Goal: Book appointment/travel/reservation

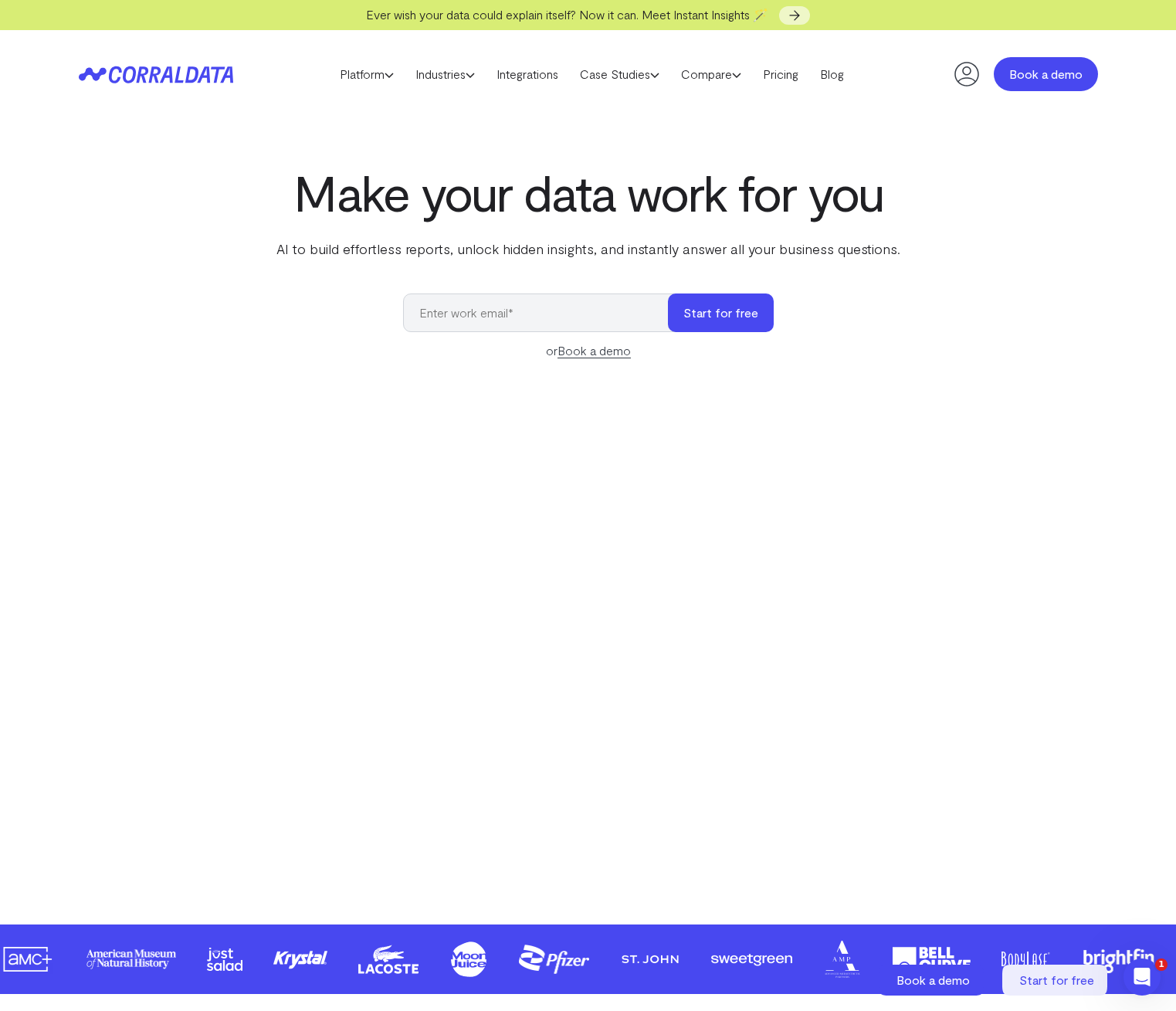
click at [1027, 70] on link "Book a demo" at bounding box center [1046, 74] width 104 height 34
click at [967, 76] on icon at bounding box center [966, 73] width 31 height 31
